Goal: Register for event/course

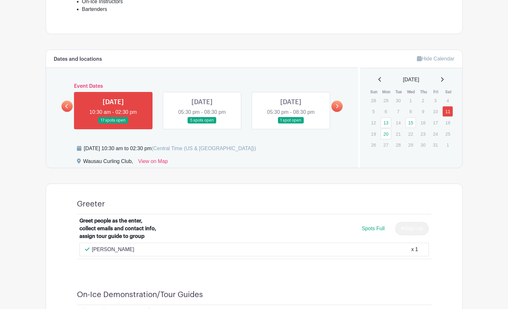
scroll to position [291, 0]
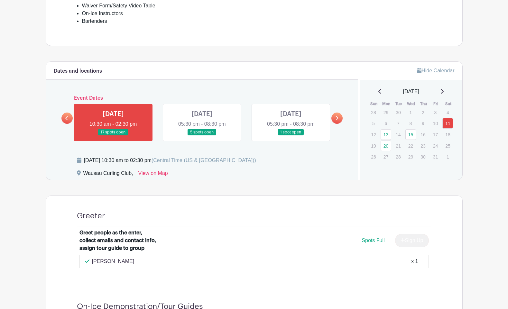
click at [202, 136] on link at bounding box center [202, 136] width 0 height 0
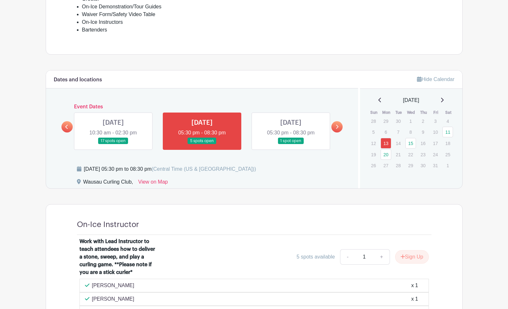
scroll to position [282, 0]
click at [291, 144] on link at bounding box center [291, 144] width 0 height 0
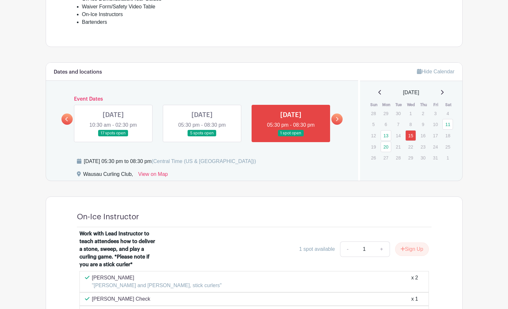
scroll to position [290, 0]
click at [338, 119] on icon at bounding box center [336, 119] width 3 height 5
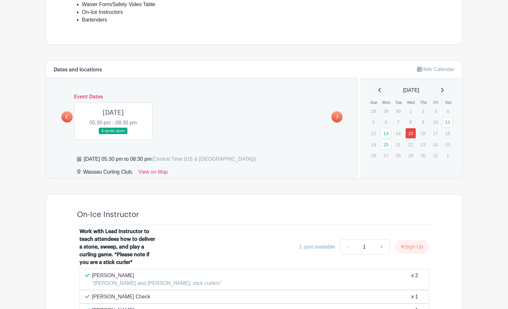
scroll to position [291, 0]
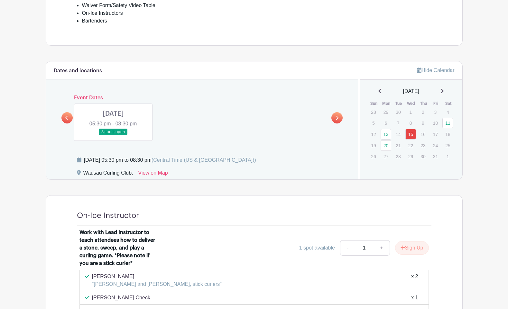
click at [113, 135] on link at bounding box center [113, 135] width 0 height 0
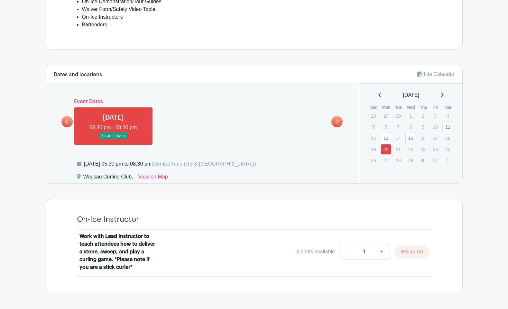
scroll to position [286, 0]
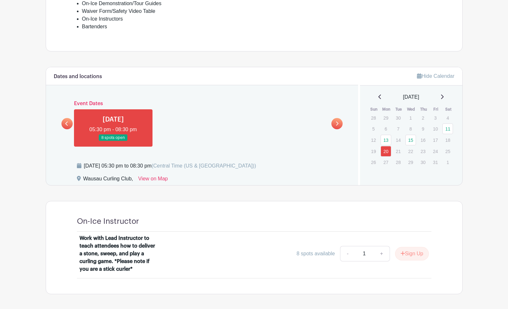
click at [63, 123] on link at bounding box center [66, 123] width 11 height 11
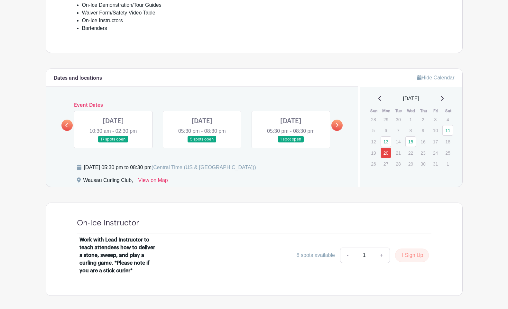
scroll to position [283, 0]
click at [63, 123] on link at bounding box center [66, 125] width 11 height 11
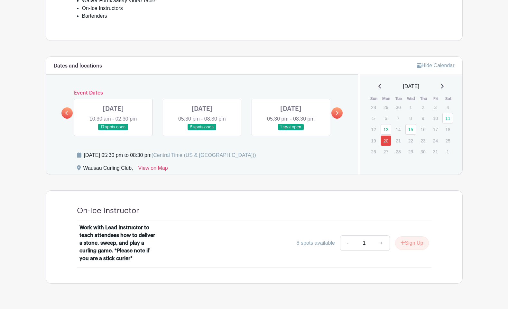
scroll to position [297, 0]
click at [113, 130] on link at bounding box center [113, 130] width 0 height 0
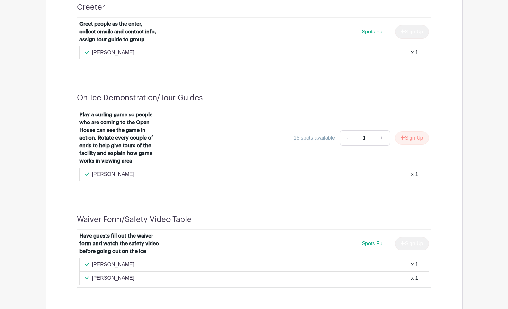
scroll to position [500, 0]
